Goal: Task Accomplishment & Management: Check status

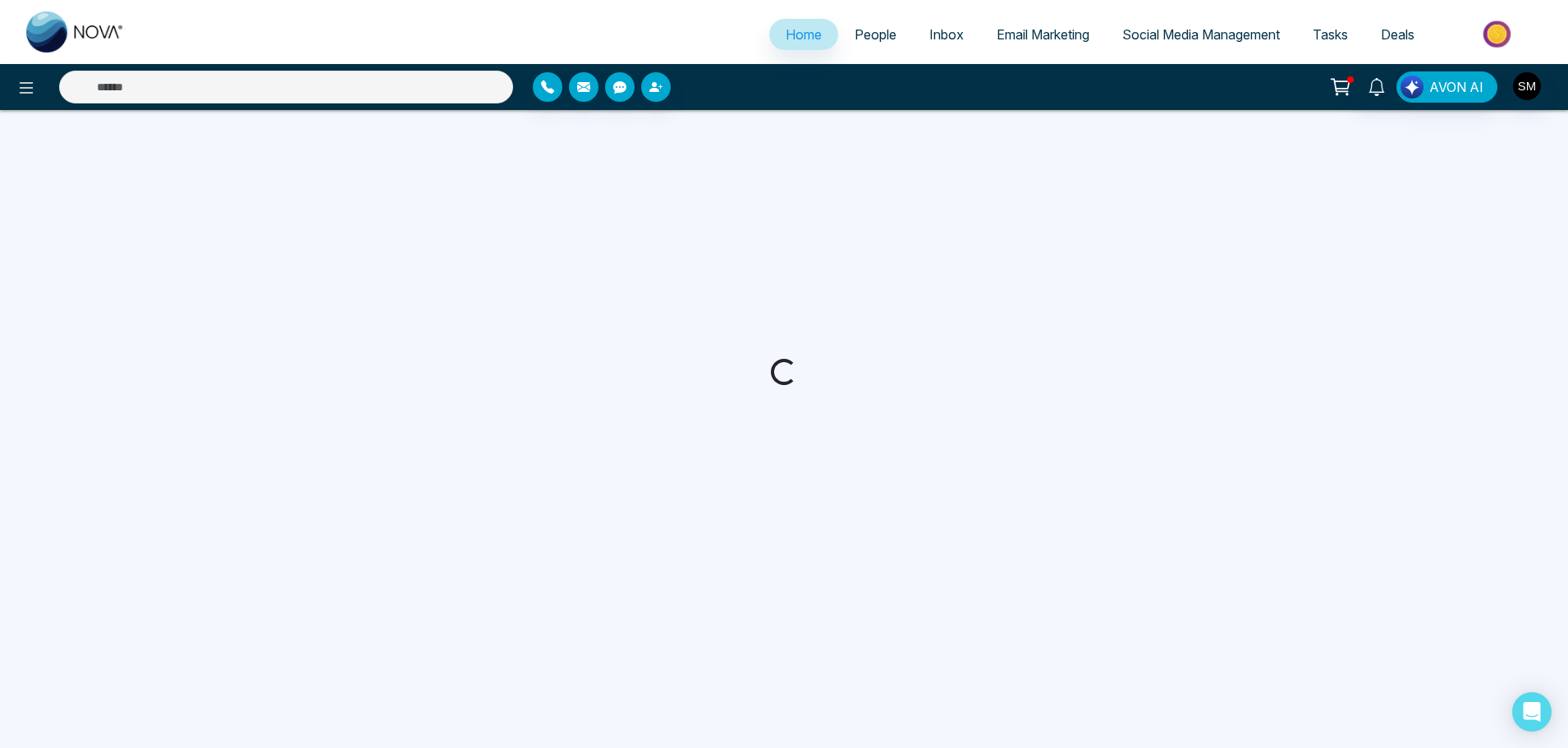
select select "*"
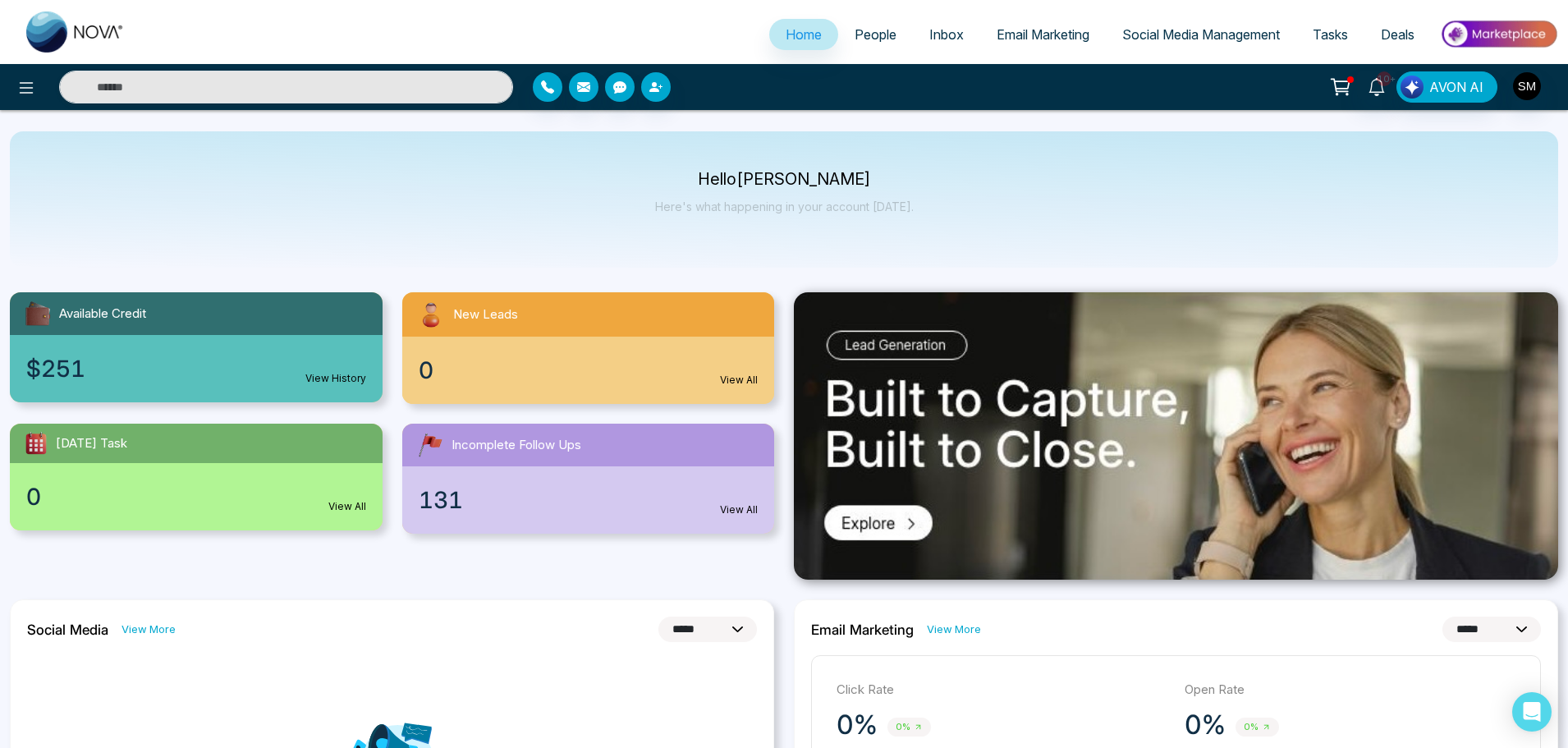
click at [864, 30] on span "People" at bounding box center [876, 34] width 42 height 17
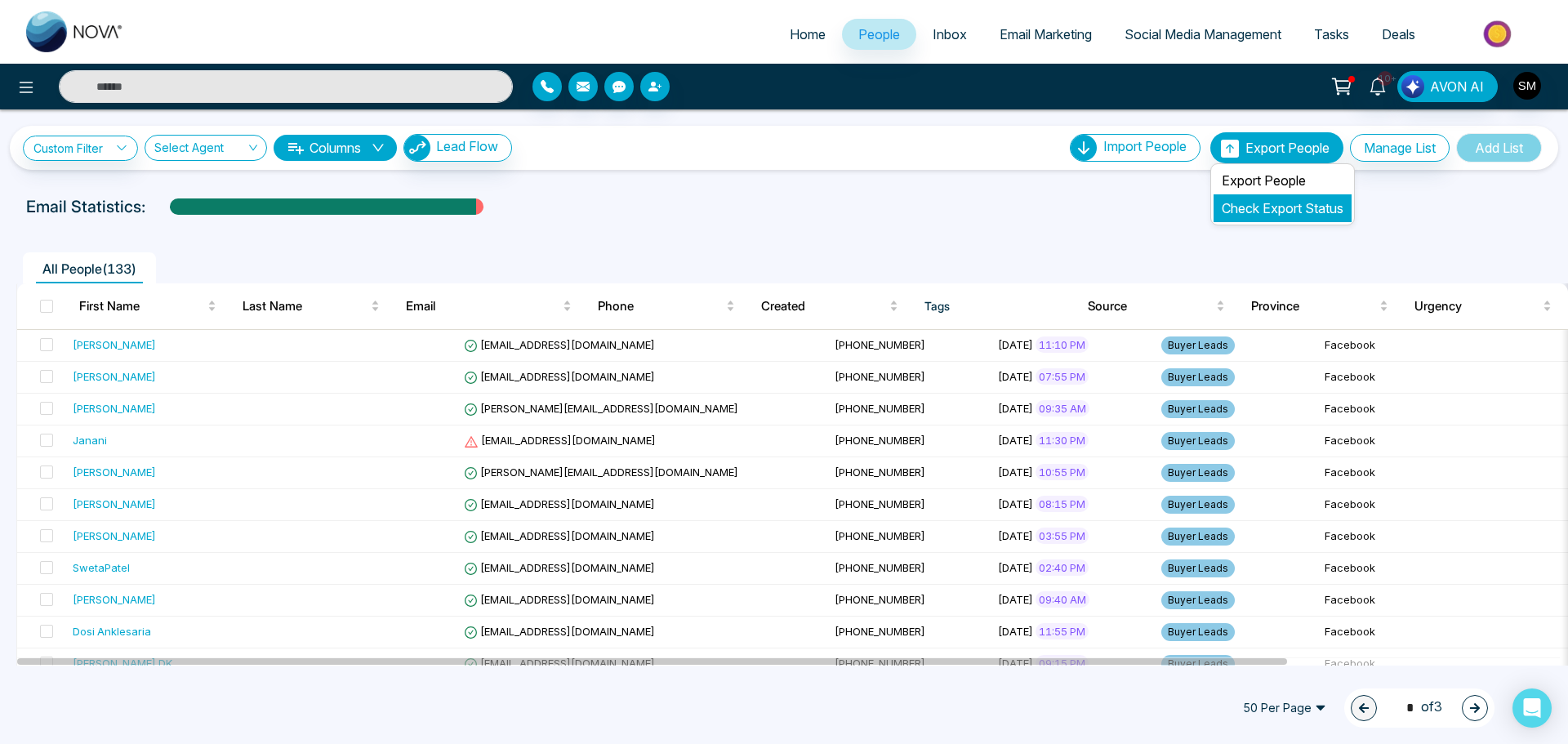
click at [1245, 208] on link "Check Export Status" at bounding box center [1282, 209] width 121 height 17
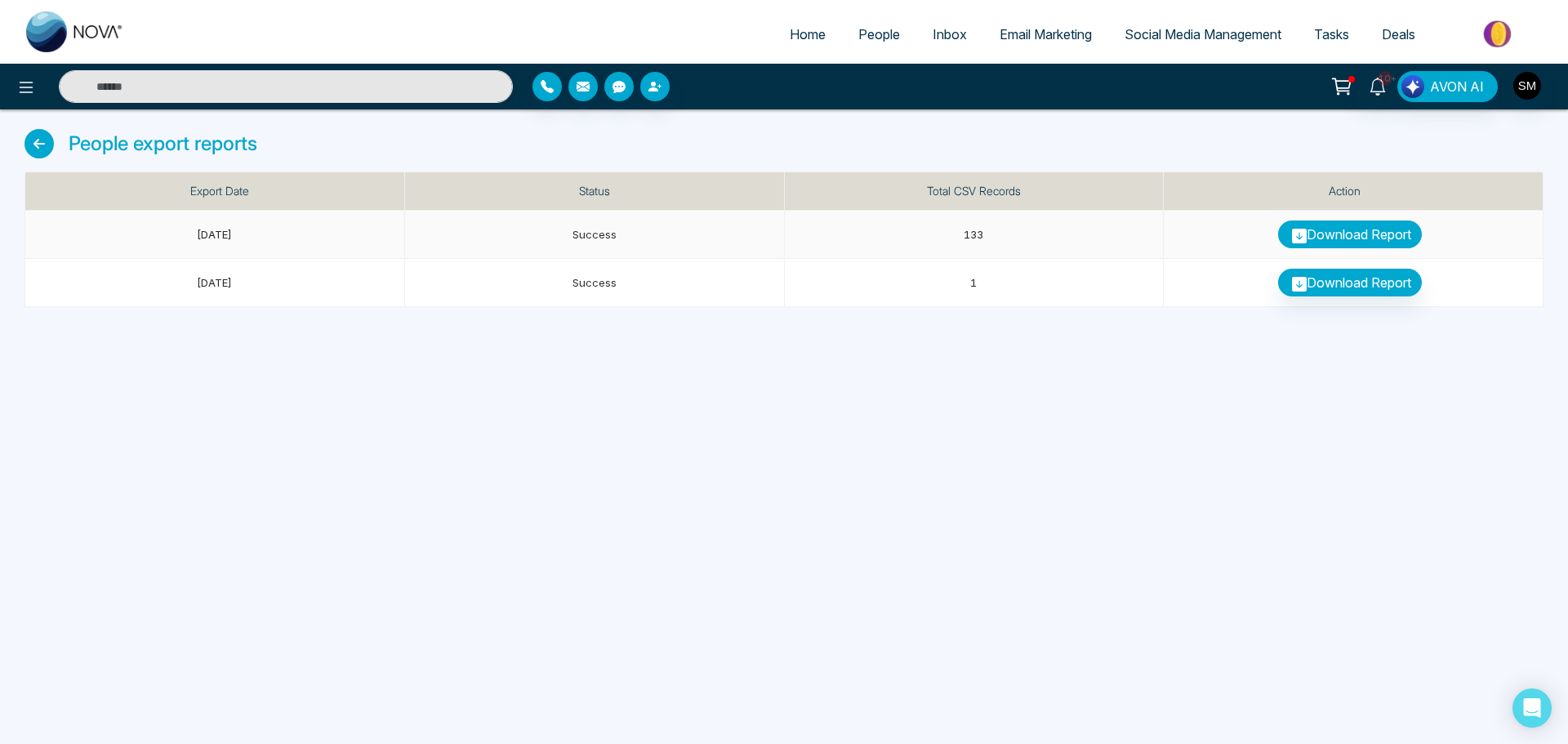
click at [1314, 234] on link "Download Report" at bounding box center [1349, 234] width 144 height 27
